Goal: Information Seeking & Learning: Check status

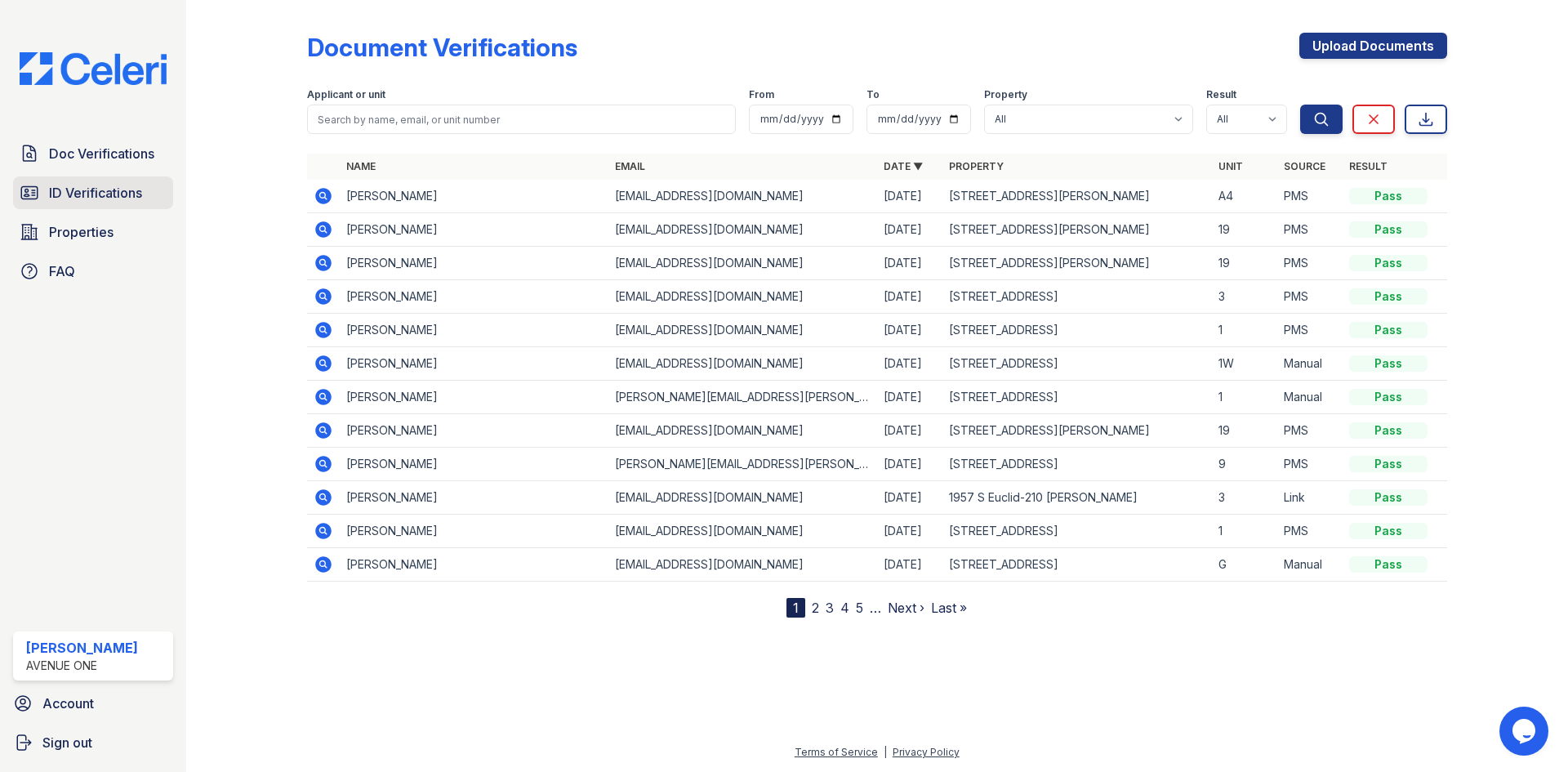
drag, startPoint x: 130, startPoint y: 231, endPoint x: 166, endPoint y: 208, distance: 42.7
click at [130, 231] on link "Properties" at bounding box center [93, 232] width 160 height 32
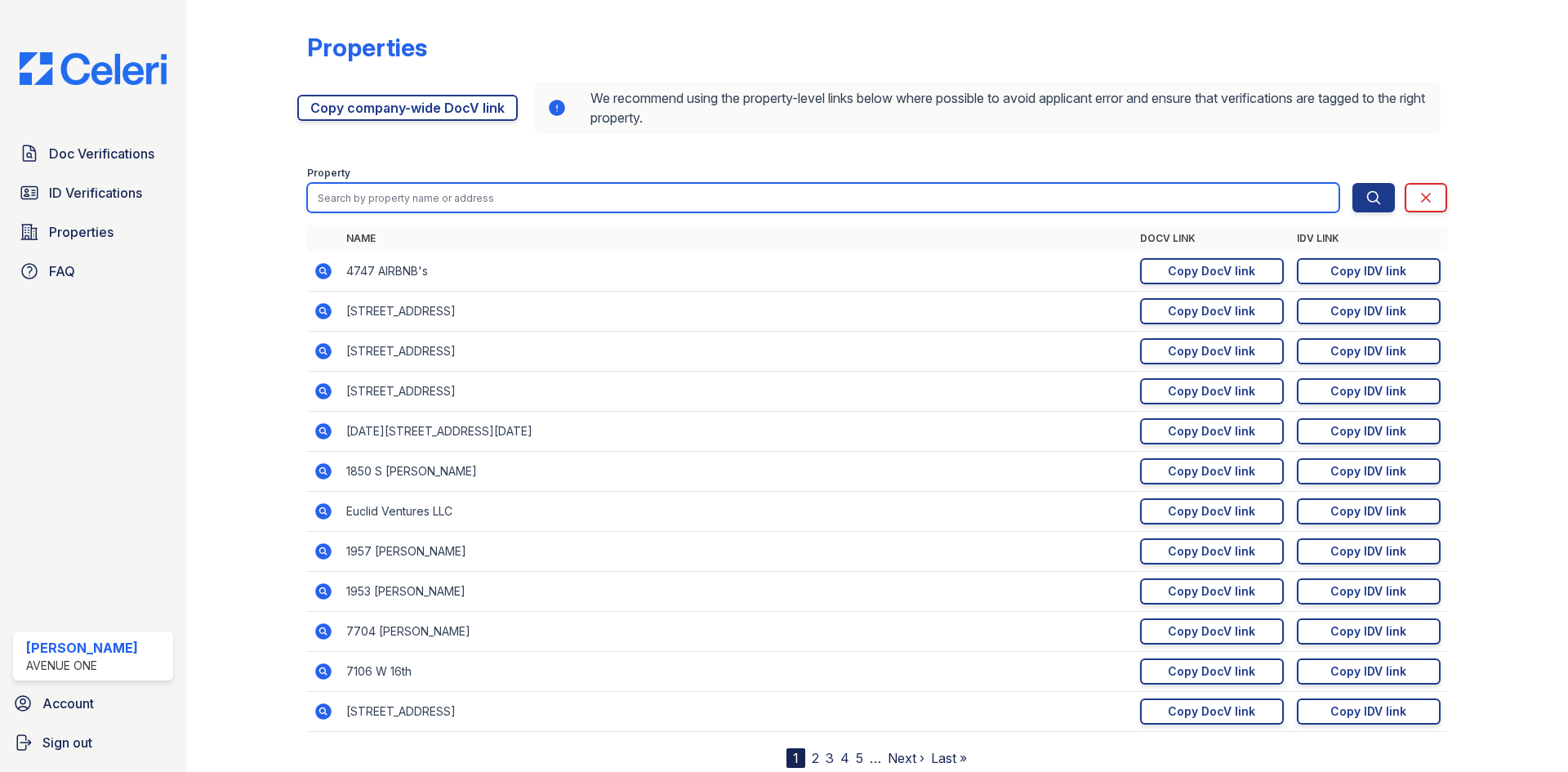
click at [418, 196] on input "search" at bounding box center [823, 197] width 1032 height 29
type input "448"
click at [1352, 183] on button "Search" at bounding box center [1373, 197] width 43 height 29
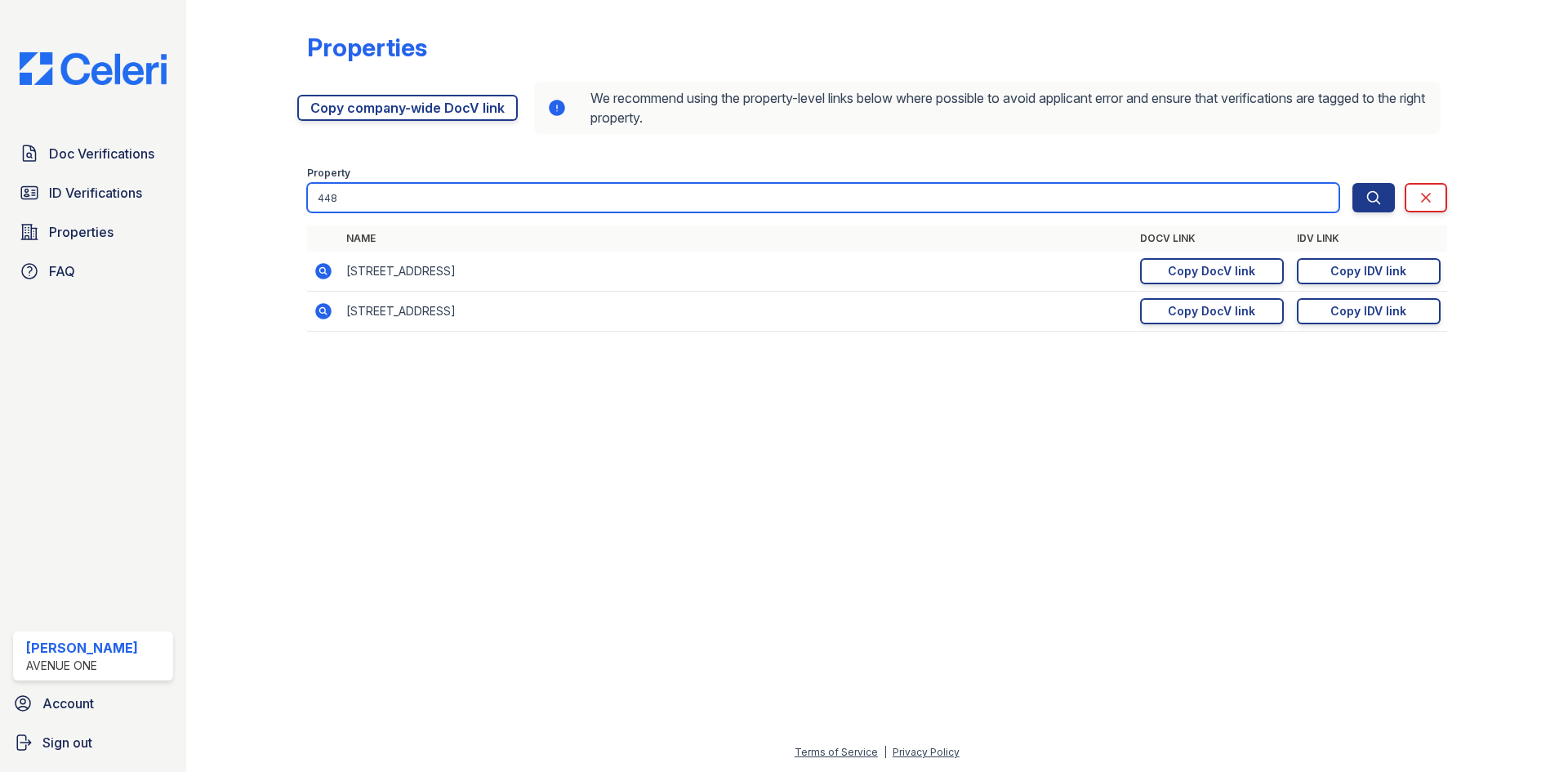
click at [399, 190] on input "448" at bounding box center [823, 197] width 1032 height 29
type input "4438"
click at [1352, 183] on button "Search" at bounding box center [1373, 197] width 43 height 29
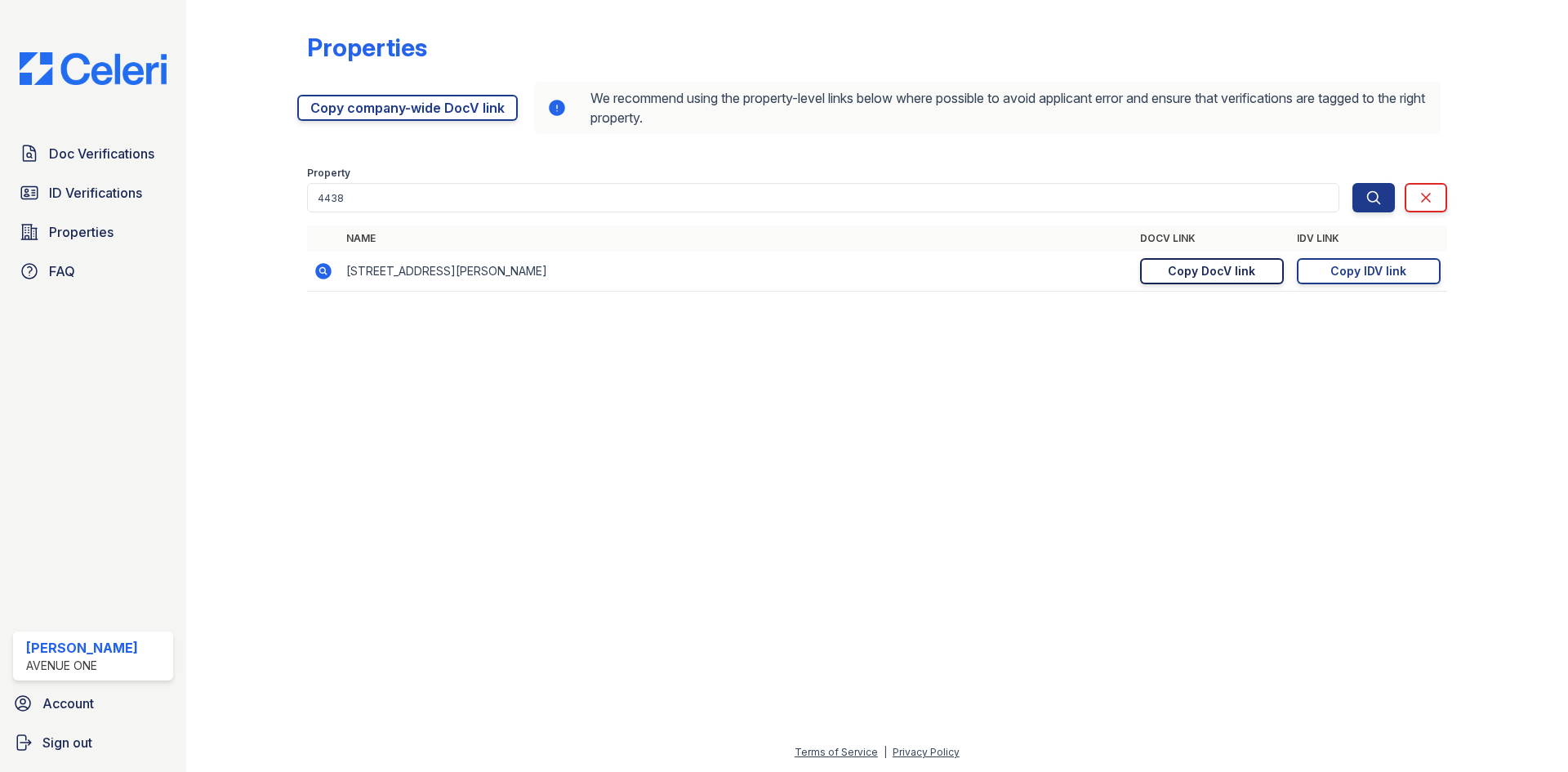
click at [1233, 263] on div "Copy DocV link" at bounding box center [1211, 271] width 87 height 16
drag, startPoint x: 1358, startPoint y: 269, endPoint x: 1314, endPoint y: 280, distance: 45.4
click at [1358, 269] on div "Copy IDV link" at bounding box center [1367, 271] width 76 height 16
click at [1304, 272] on link "Copy IDV link Copy link" at bounding box center [1368, 271] width 143 height 26
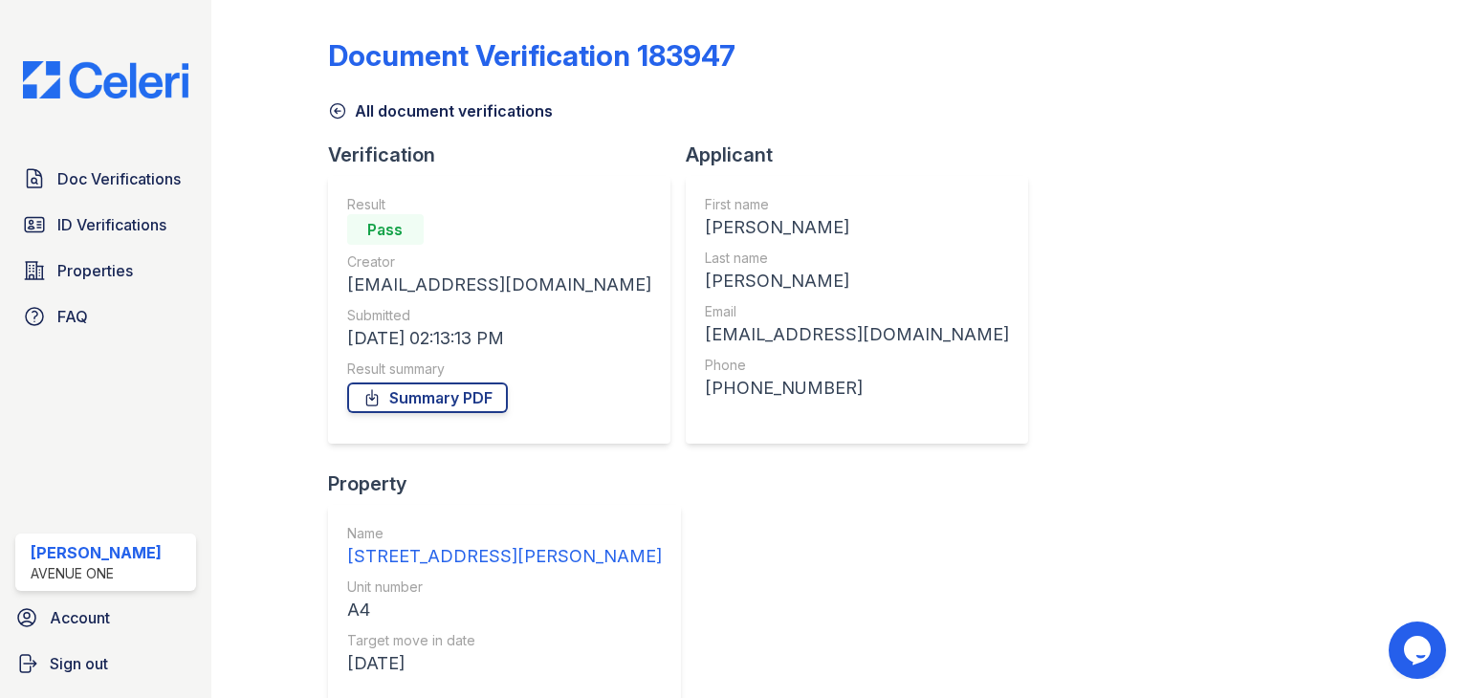
scroll to position [248, 0]
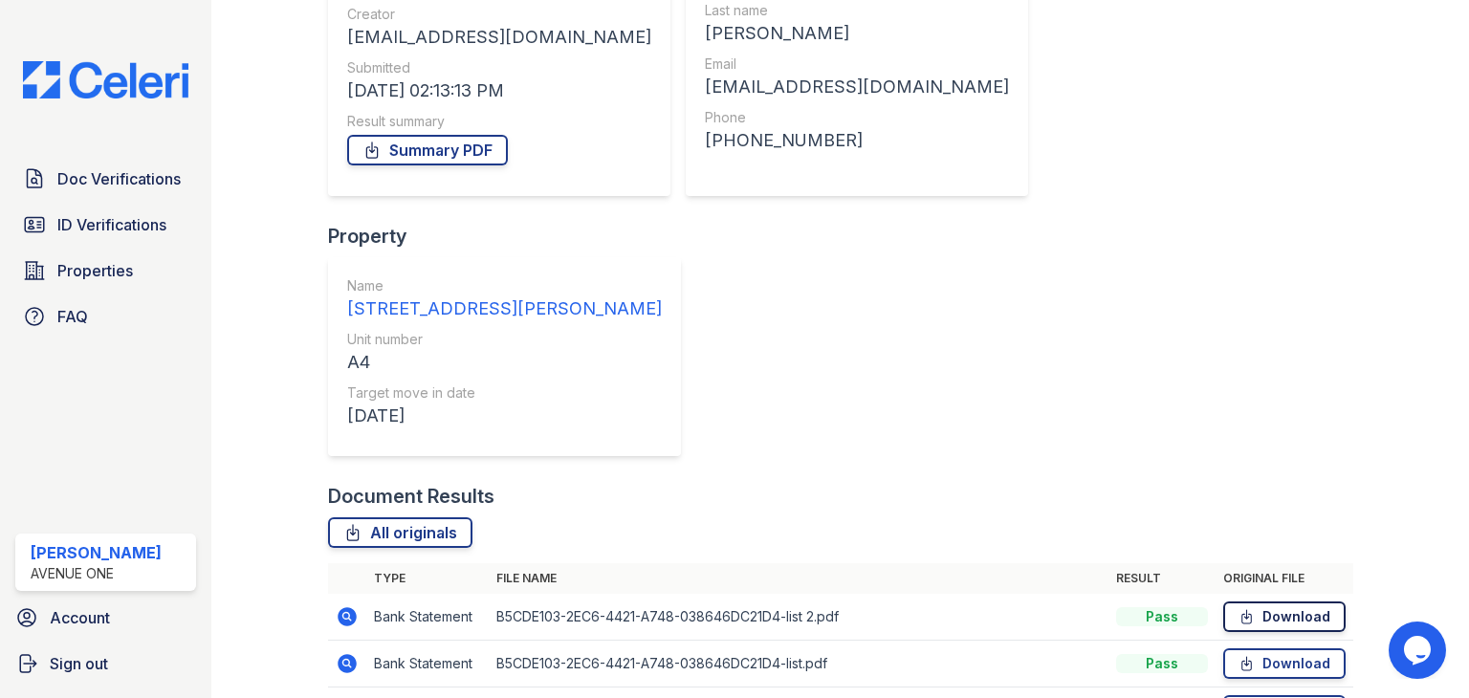
click at [1253, 602] on link "Download" at bounding box center [1285, 617] width 122 height 31
click at [1251, 649] on link "Download" at bounding box center [1285, 664] width 122 height 31
click at [1247, 695] on link "Download" at bounding box center [1285, 710] width 122 height 31
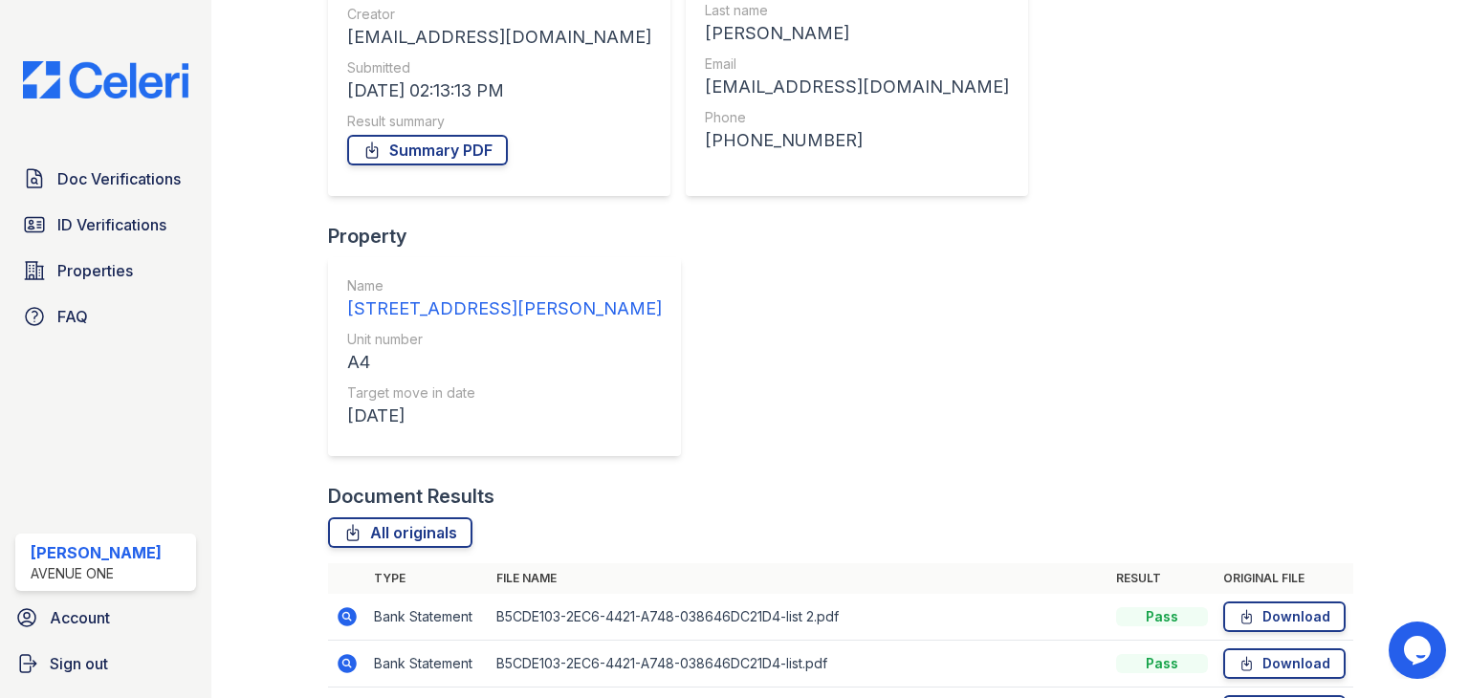
click at [463, 145] on link "Summary PDF" at bounding box center [427, 150] width 161 height 31
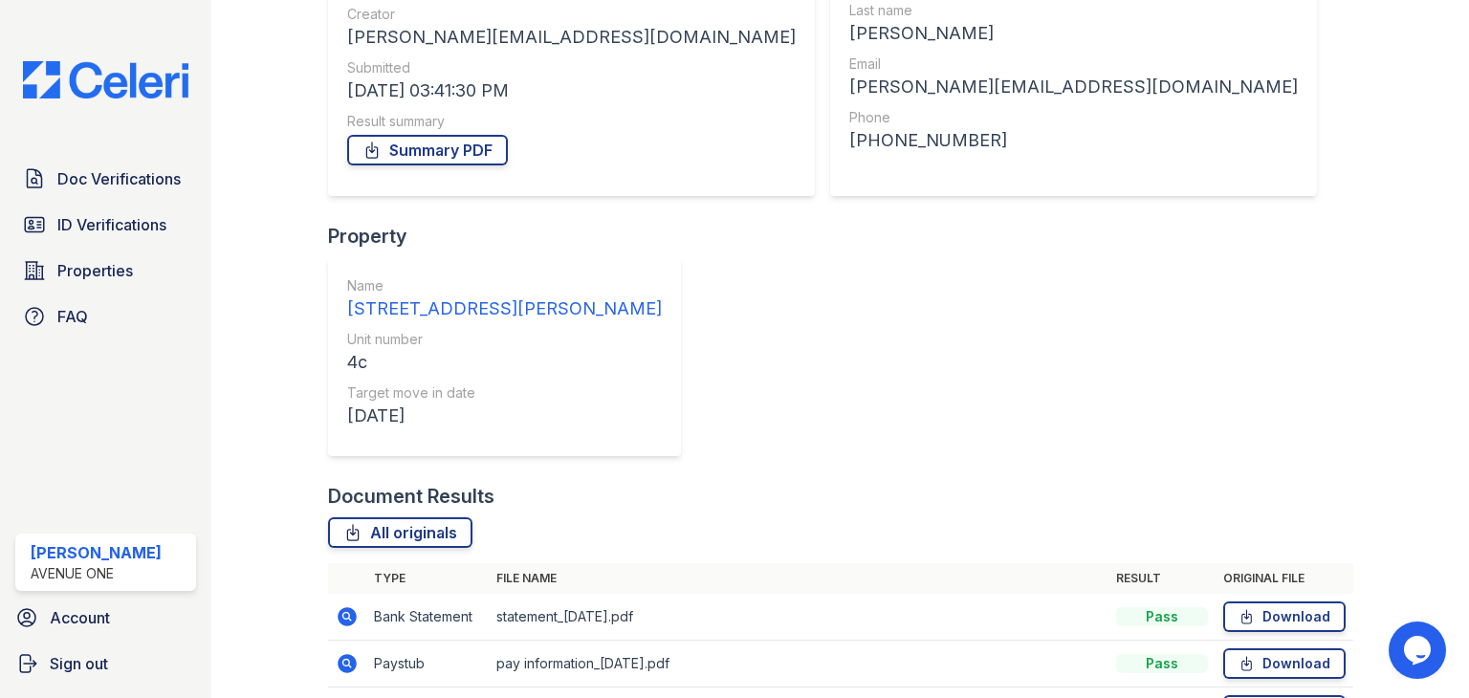
scroll to position [97, 0]
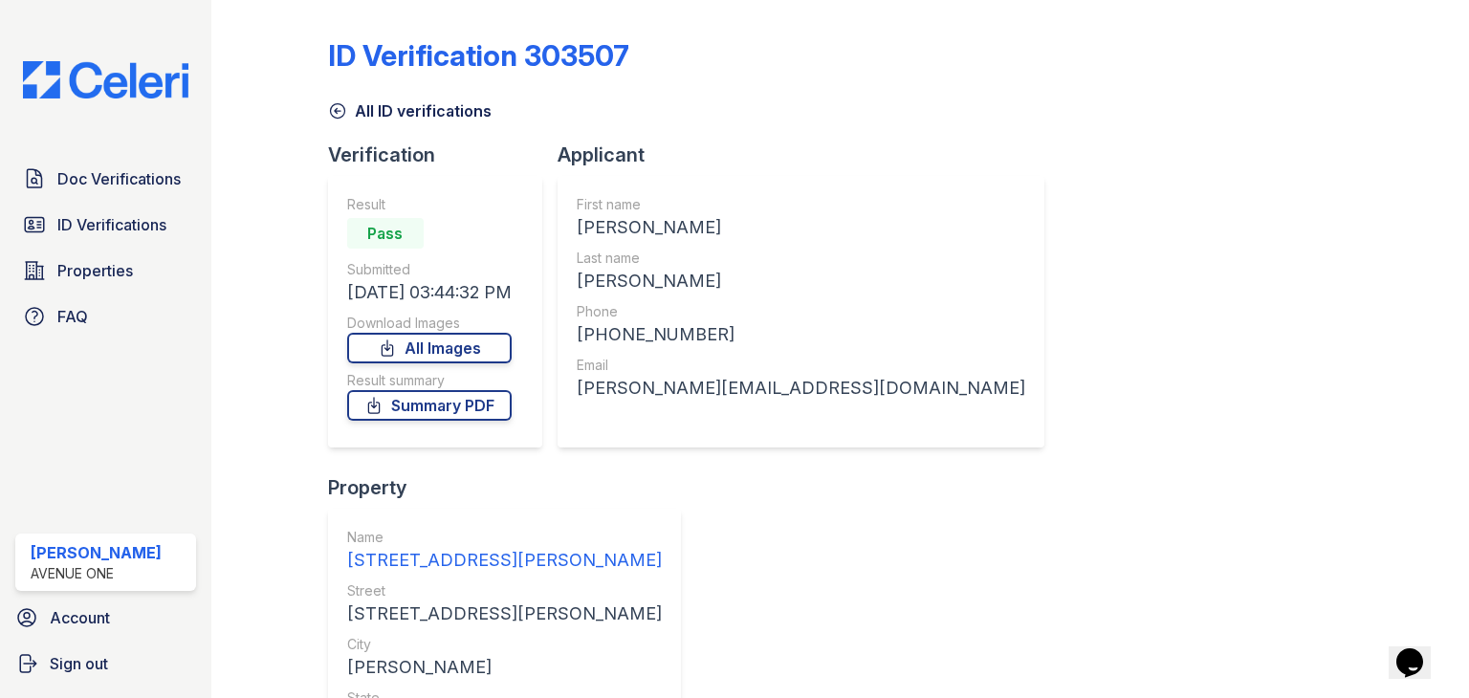
scroll to position [129, 0]
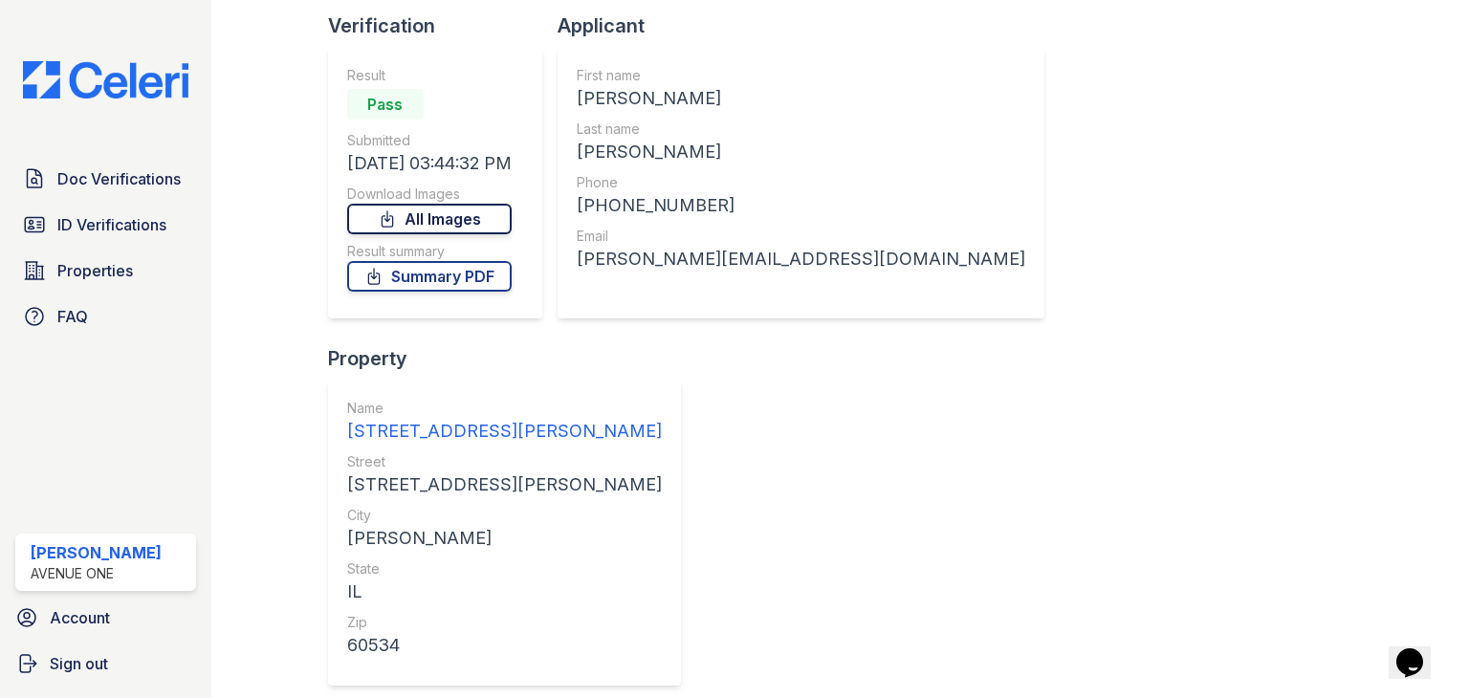
click at [485, 230] on link "All Images" at bounding box center [429, 219] width 165 height 31
click at [1327, 384] on div "ID Verification 303507 All ID verifications Verification Result Pass Submitted …" at bounding box center [841, 424] width 1026 height 1091
click at [494, 284] on link "Summary PDF" at bounding box center [429, 276] width 165 height 31
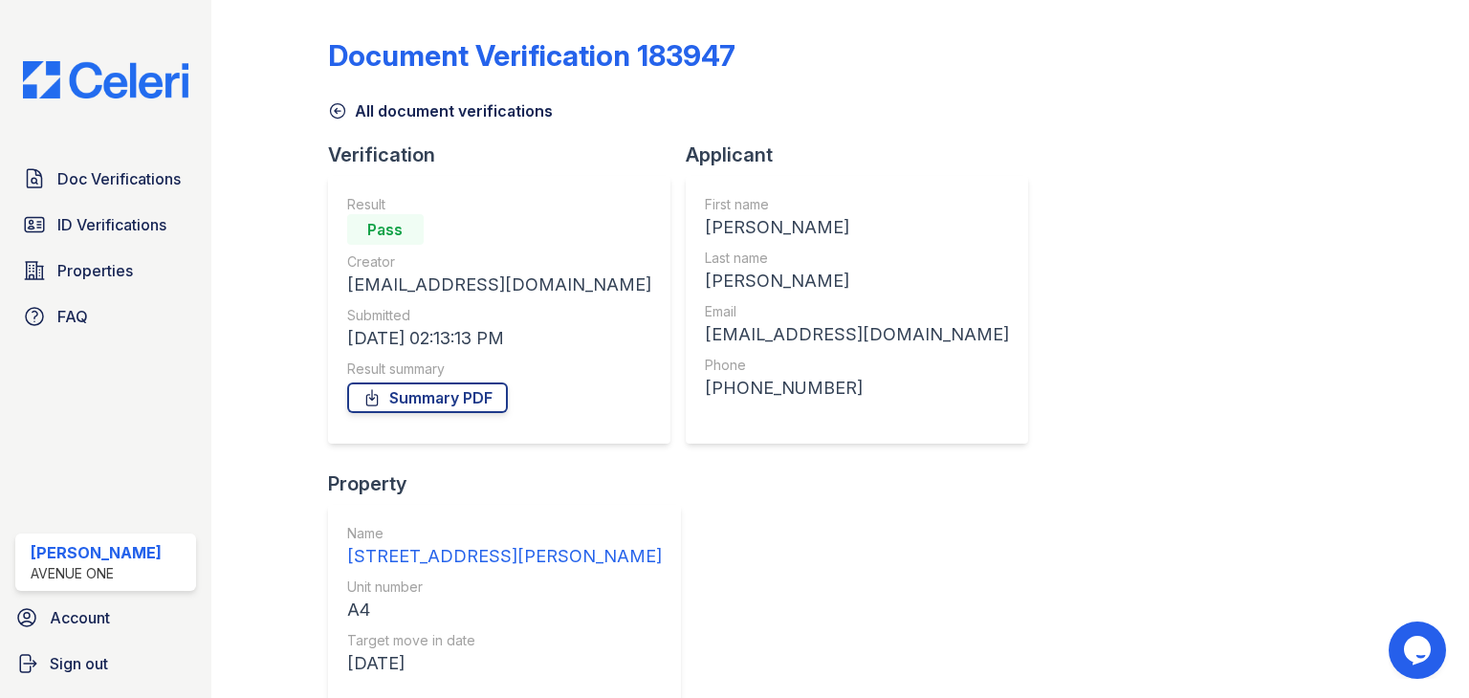
scroll to position [248, 0]
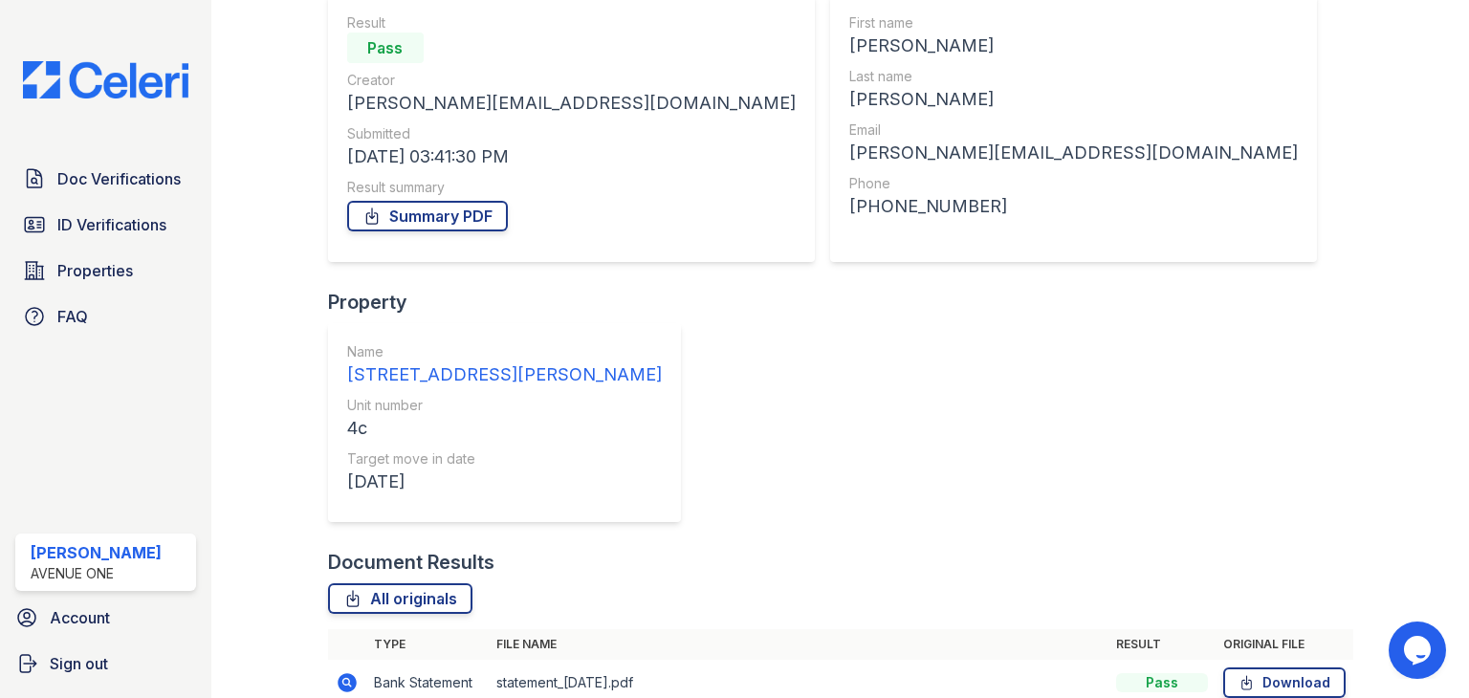
scroll to position [210, 0]
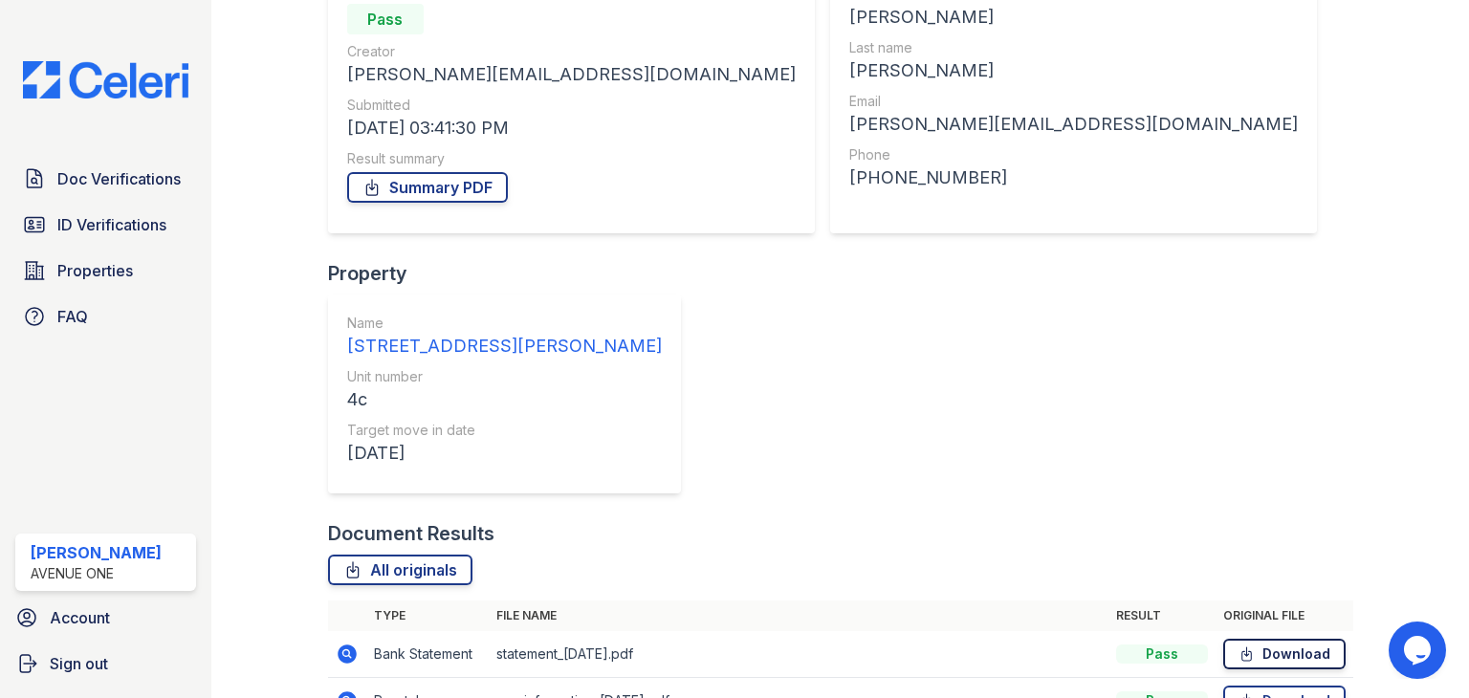
click at [1250, 639] on link "Download" at bounding box center [1285, 654] width 122 height 31
click at [1254, 686] on link "Download" at bounding box center [1285, 701] width 122 height 31
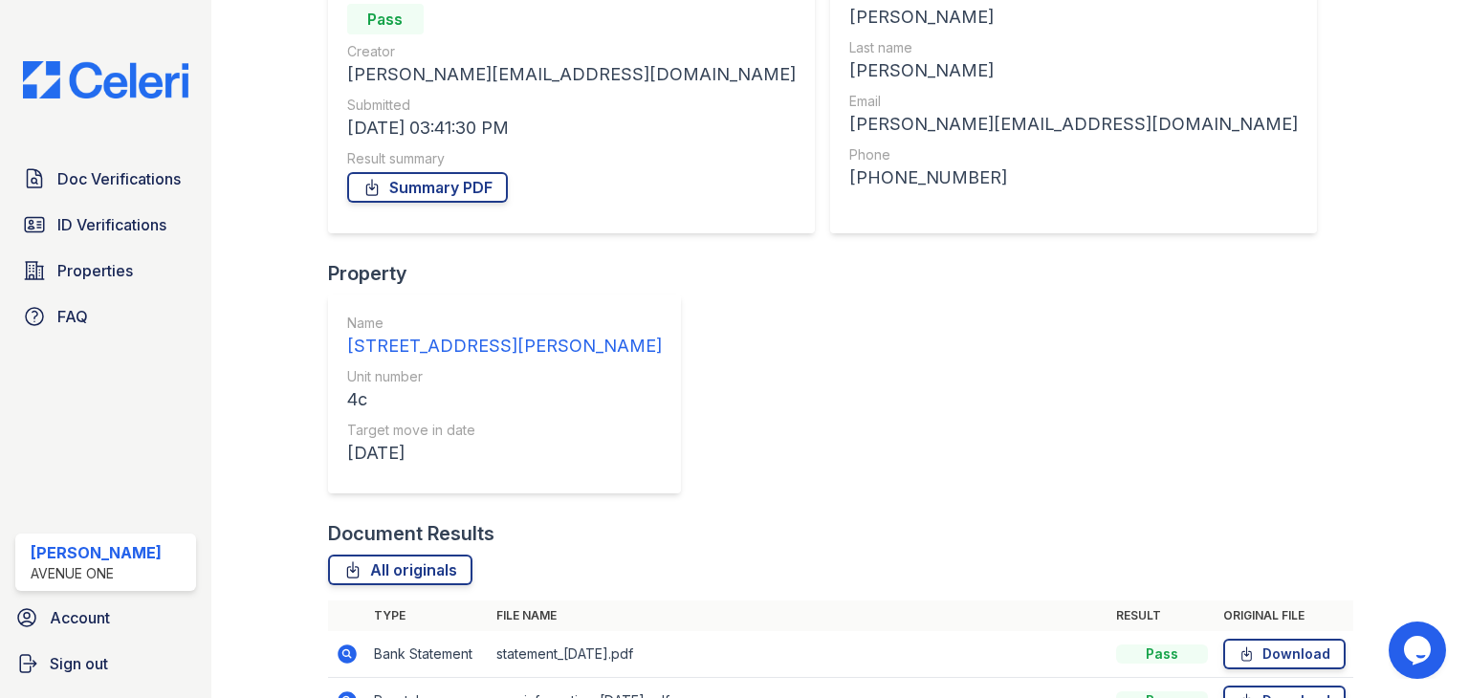
click at [464, 184] on link "Summary PDF" at bounding box center [427, 187] width 161 height 31
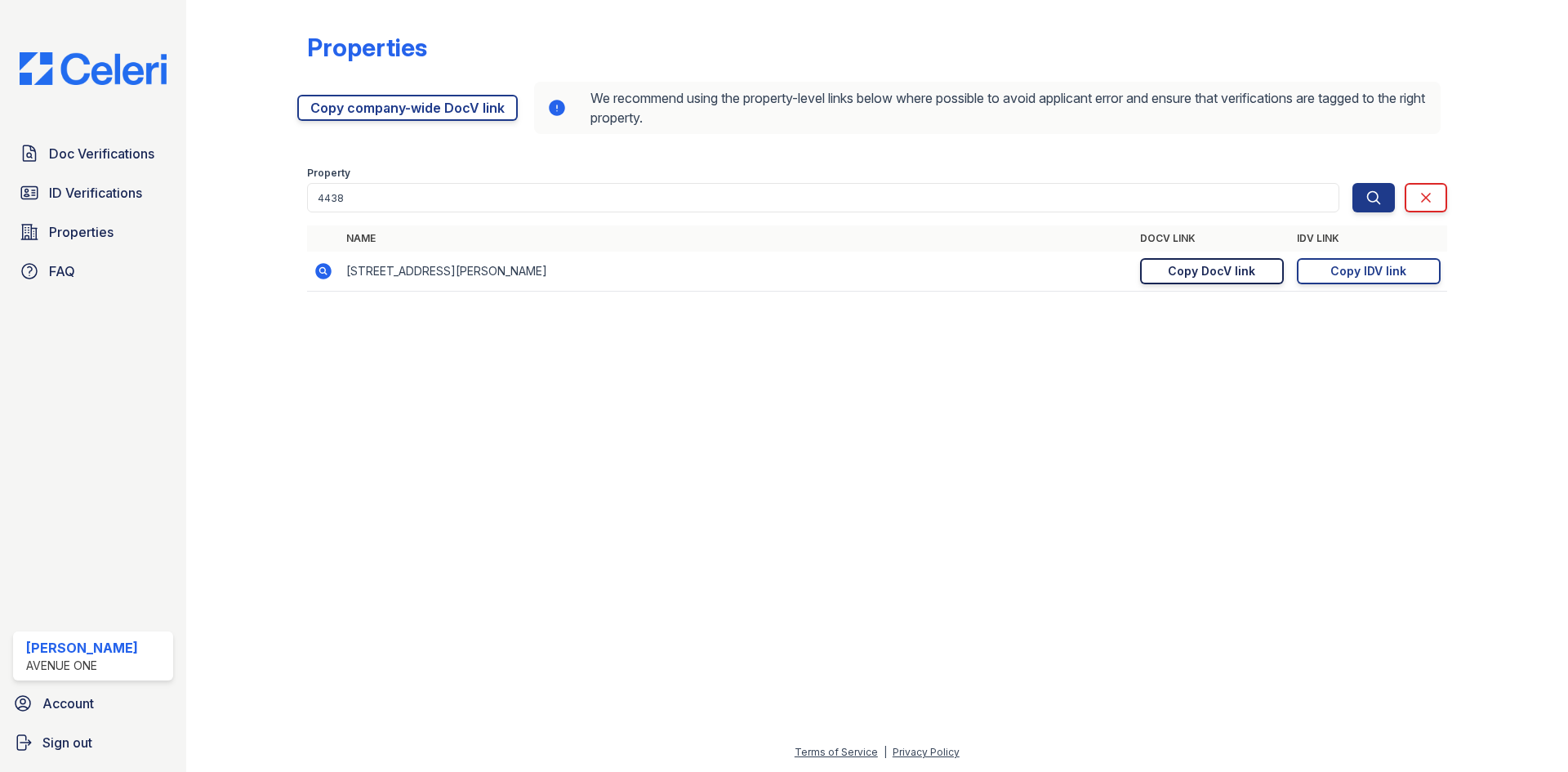
click at [1167, 272] on link "Copy DocV link Copy link" at bounding box center [1212, 271] width 143 height 26
click at [1364, 256] on td "[URL][DOMAIN_NAME] Copy IDV link Copy link" at bounding box center [1369, 272] width 157 height 40
click at [1364, 262] on link "Copy IDV link Copy link" at bounding box center [1368, 271] width 143 height 26
drag, startPoint x: -26, startPoint y: 667, endPoint x: -28, endPoint y: 677, distance: 10.2
click at [0, 677] on html "Doc Verifications ID Verifications Properties FAQ [PERSON_NAME] [GEOGRAPHIC_DAT…" at bounding box center [784, 386] width 1568 height 772
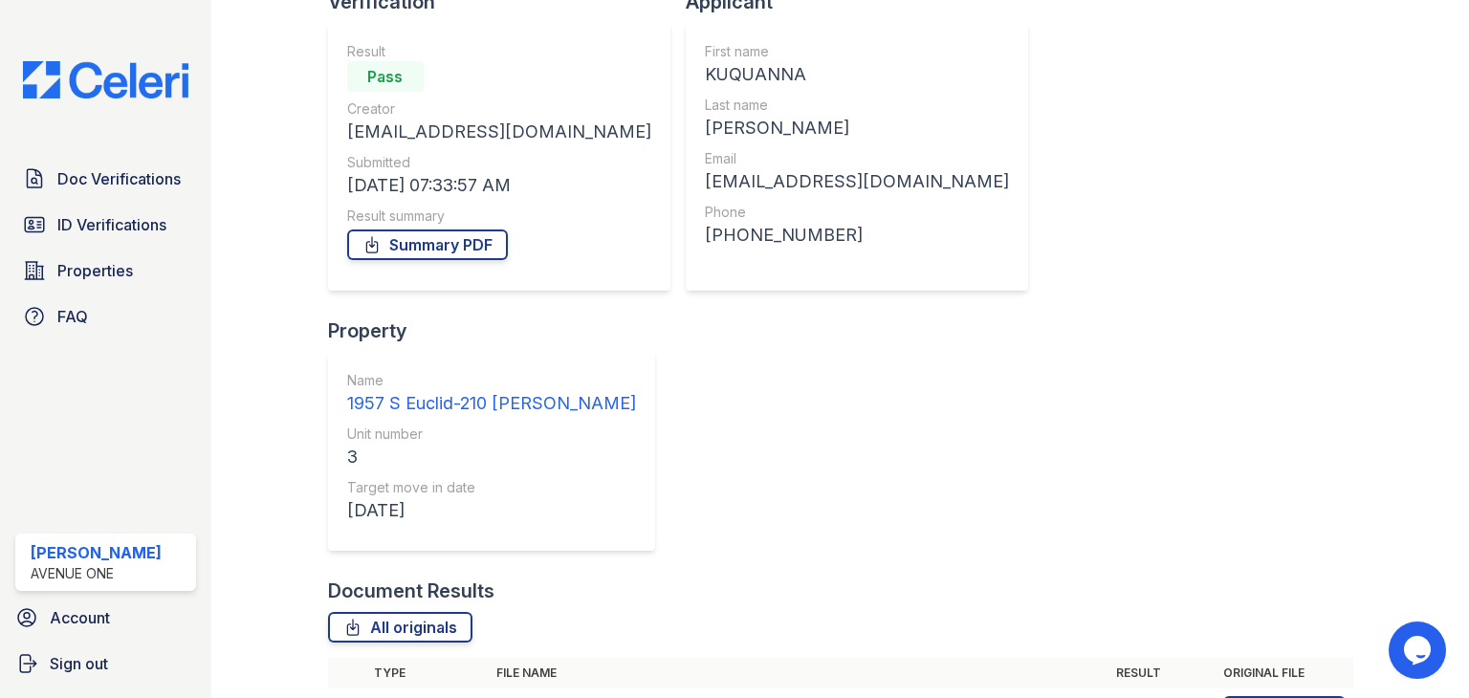
scroll to position [168, 0]
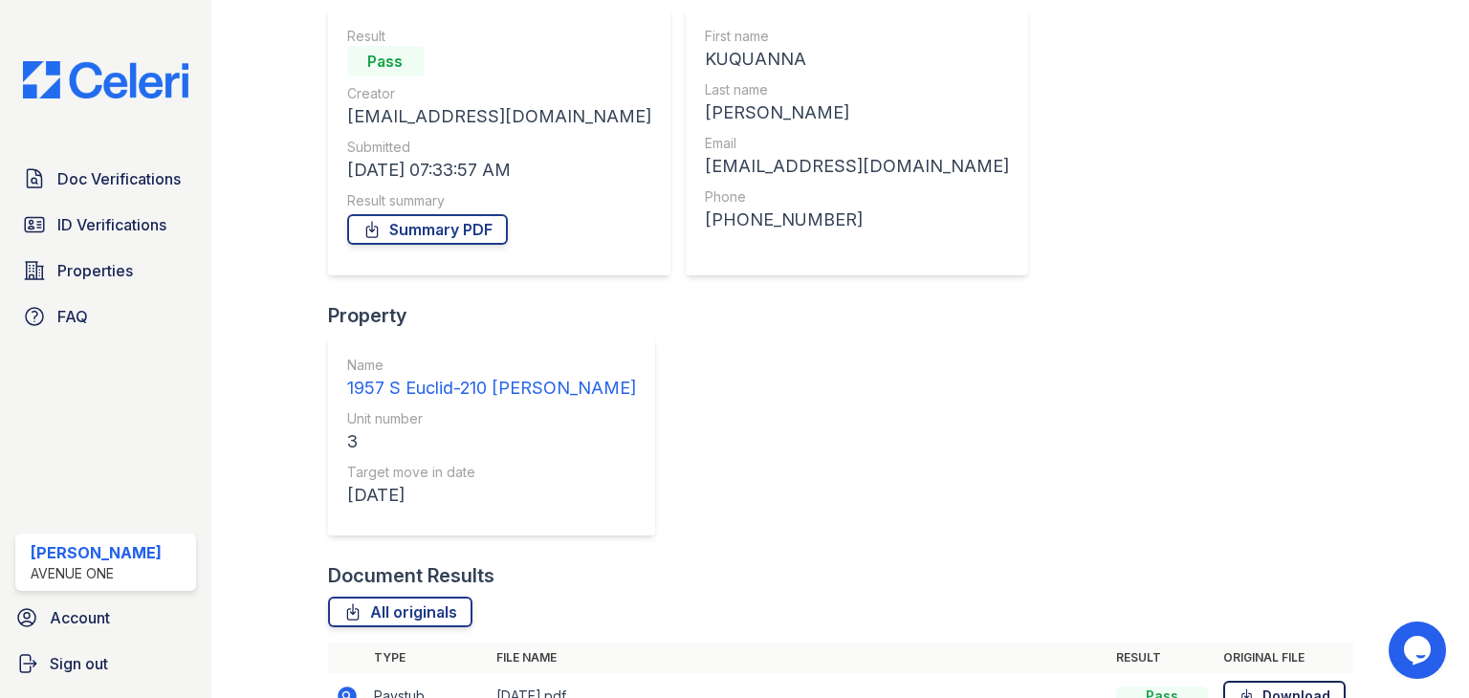
click at [1247, 681] on link "Download" at bounding box center [1285, 696] width 122 height 31
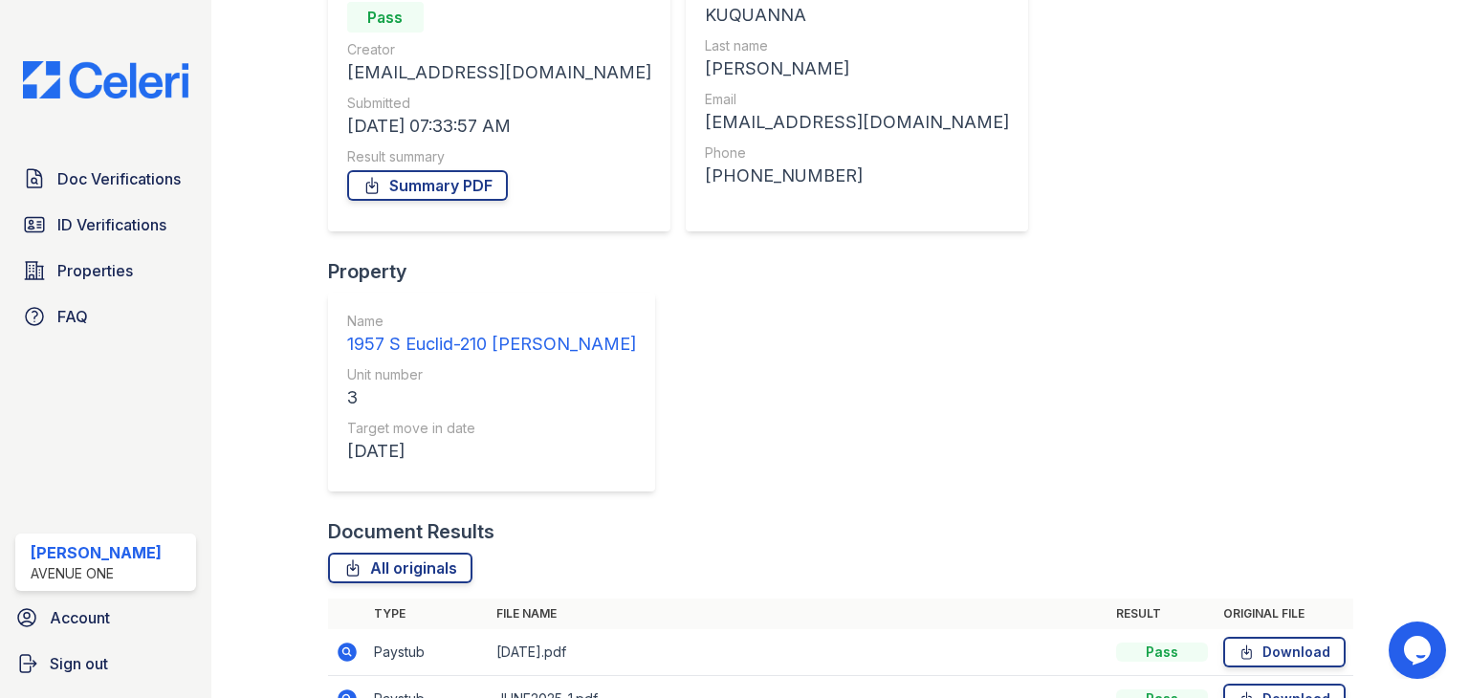
click at [466, 189] on link "Summary PDF" at bounding box center [427, 185] width 161 height 31
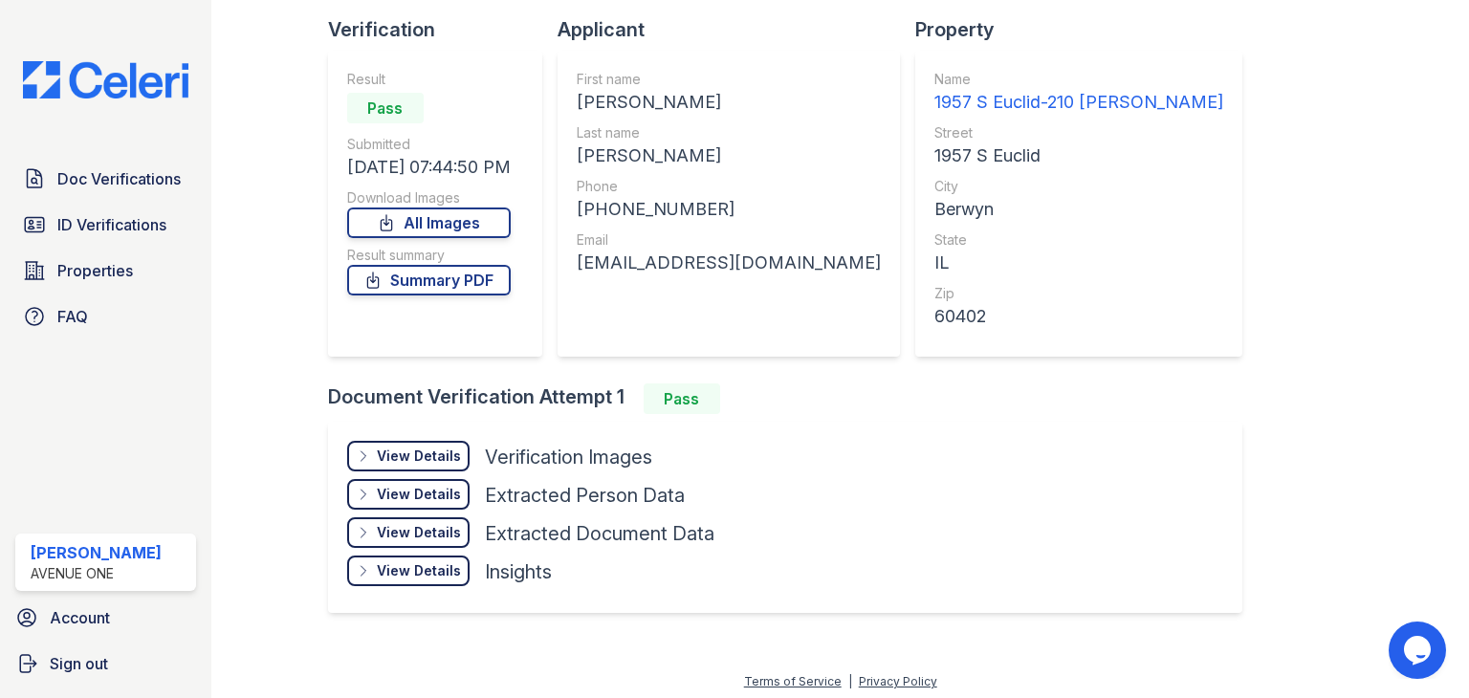
scroll to position [129, 0]
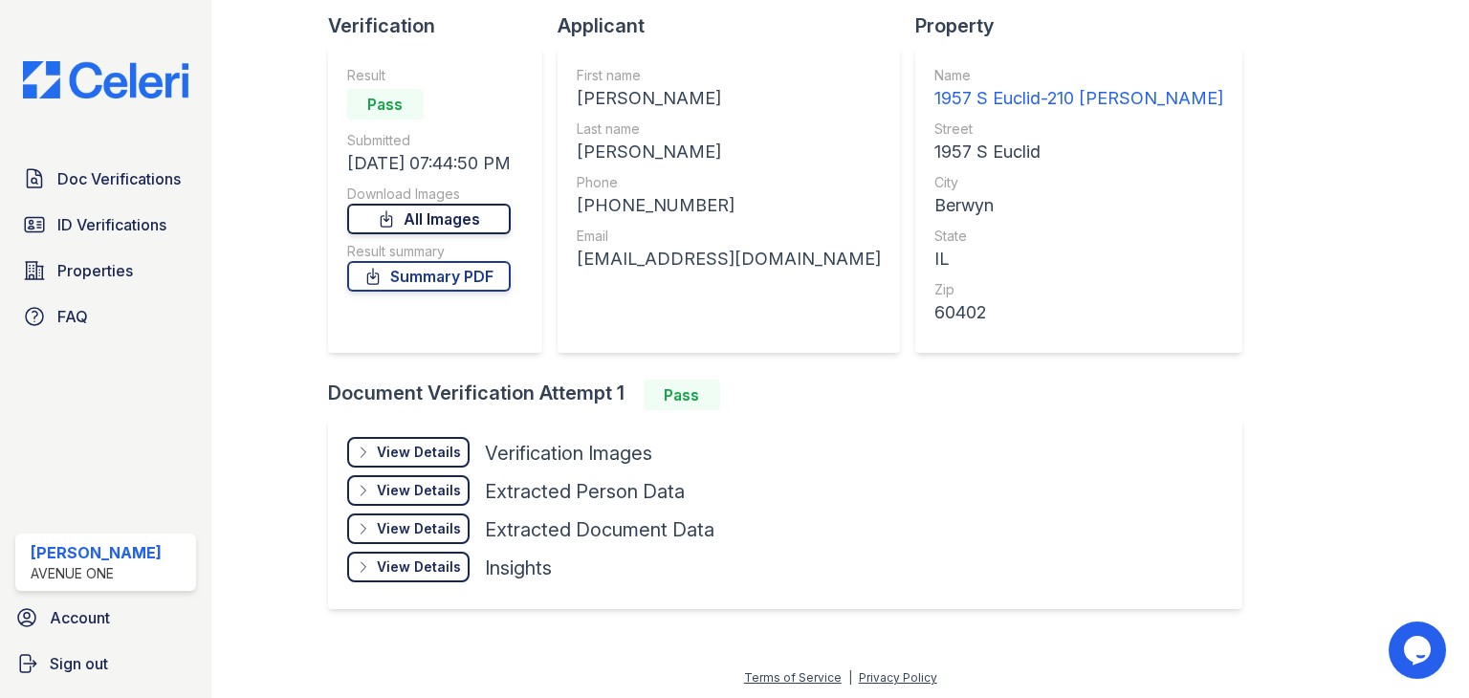
click at [462, 208] on link "All Images" at bounding box center [429, 219] width 164 height 31
click at [454, 276] on link "Summary PDF" at bounding box center [429, 276] width 164 height 31
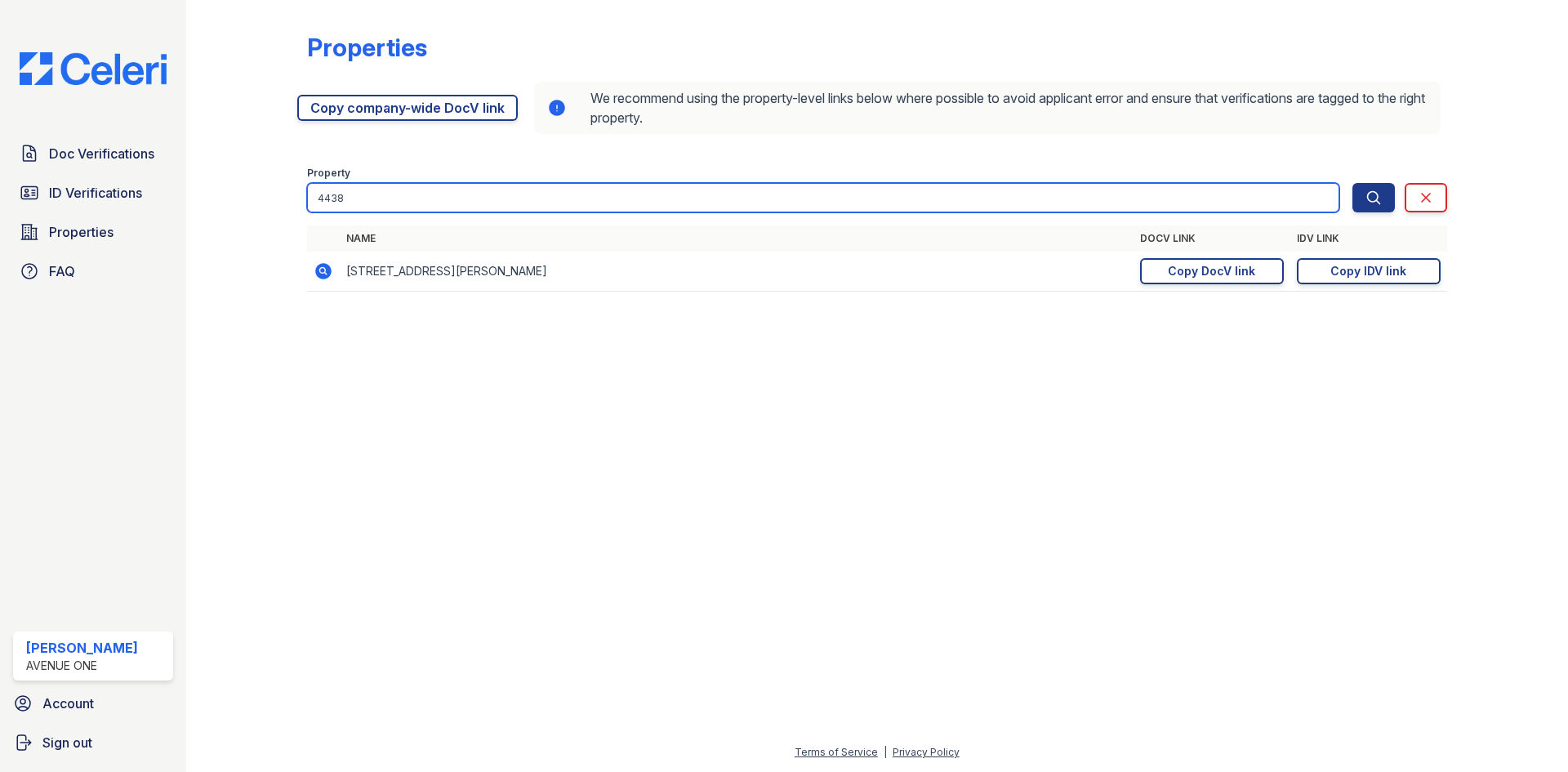
drag, startPoint x: 504, startPoint y: 201, endPoint x: 198, endPoint y: 236, distance: 308.0
click at [198, 236] on div "Properties [URL][DOMAIN_NAME] Copy company-wide DocV link We recommend using th…" at bounding box center [877, 386] width 1382 height 772
type input "1601"
click at [1352, 183] on button "Search" at bounding box center [1373, 197] width 43 height 29
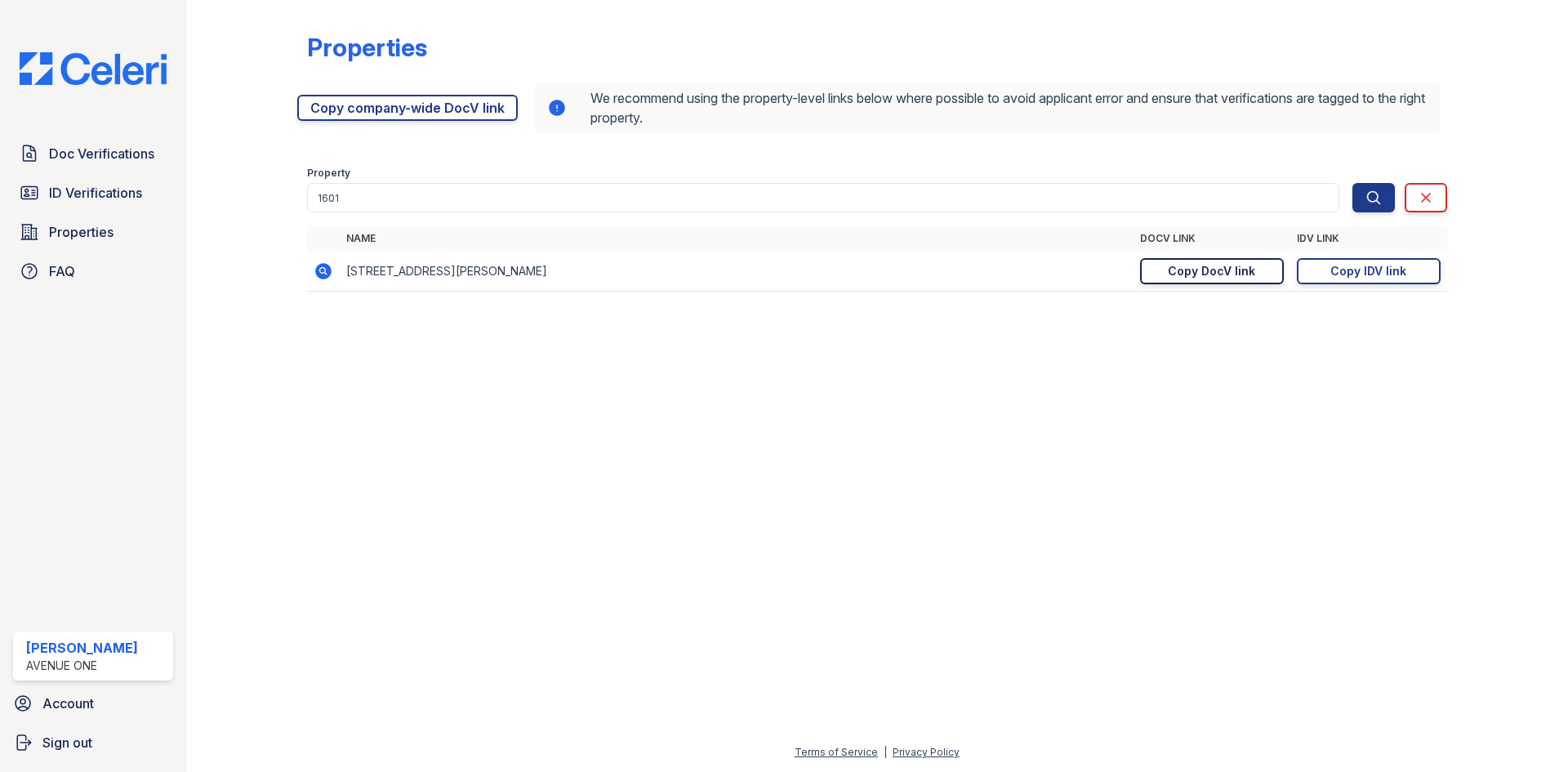
click at [1192, 276] on div "Copy DocV link" at bounding box center [1211, 271] width 87 height 16
click at [1349, 256] on td "[URL][DOMAIN_NAME] Copy IDV link Copy link" at bounding box center [1369, 272] width 157 height 40
click at [1347, 270] on div "Copy IDV link" at bounding box center [1367, 271] width 76 height 16
